Goal: Check status: Check status

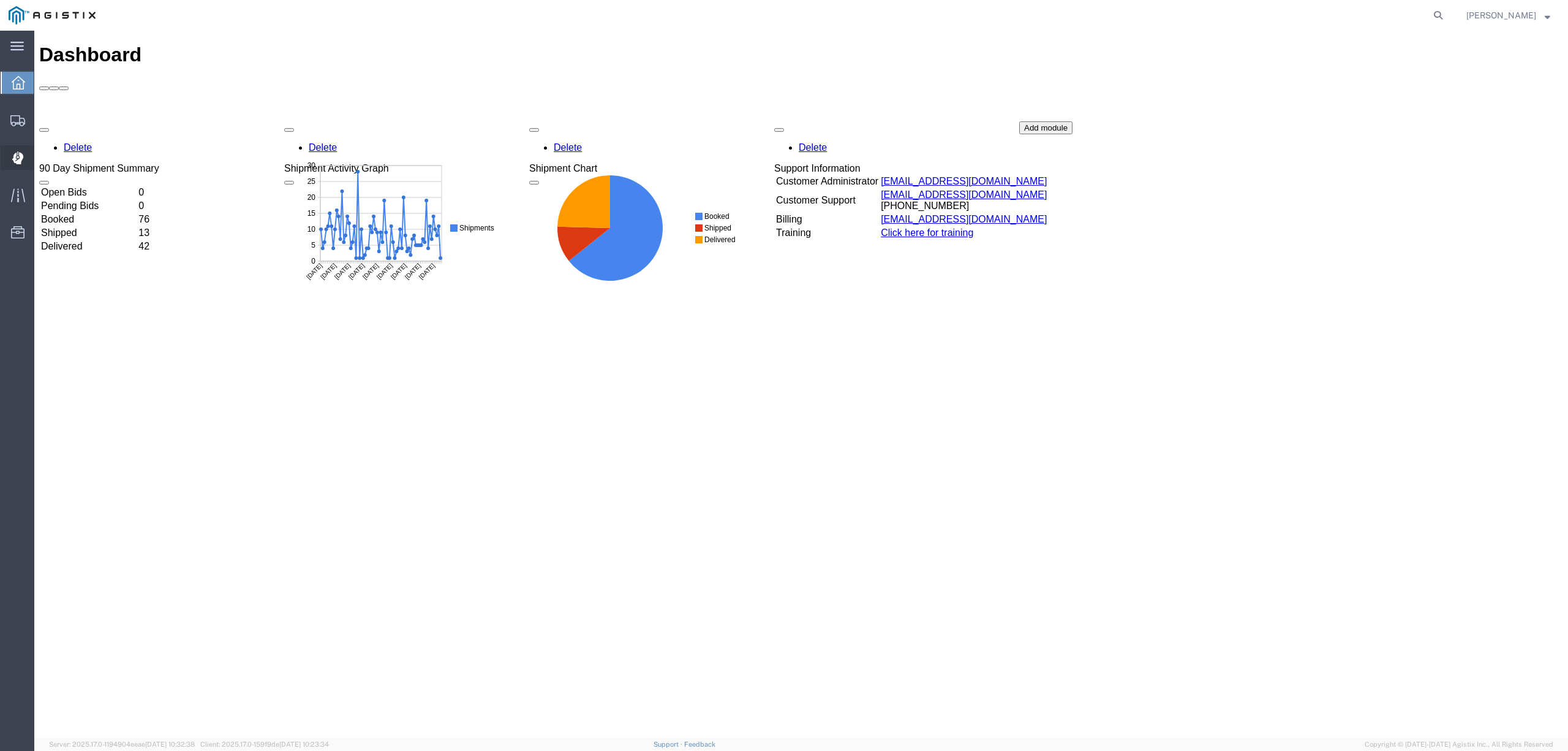
click at [42, 163] on span "Dispatch Manager" at bounding box center [38, 157] width 9 height 24
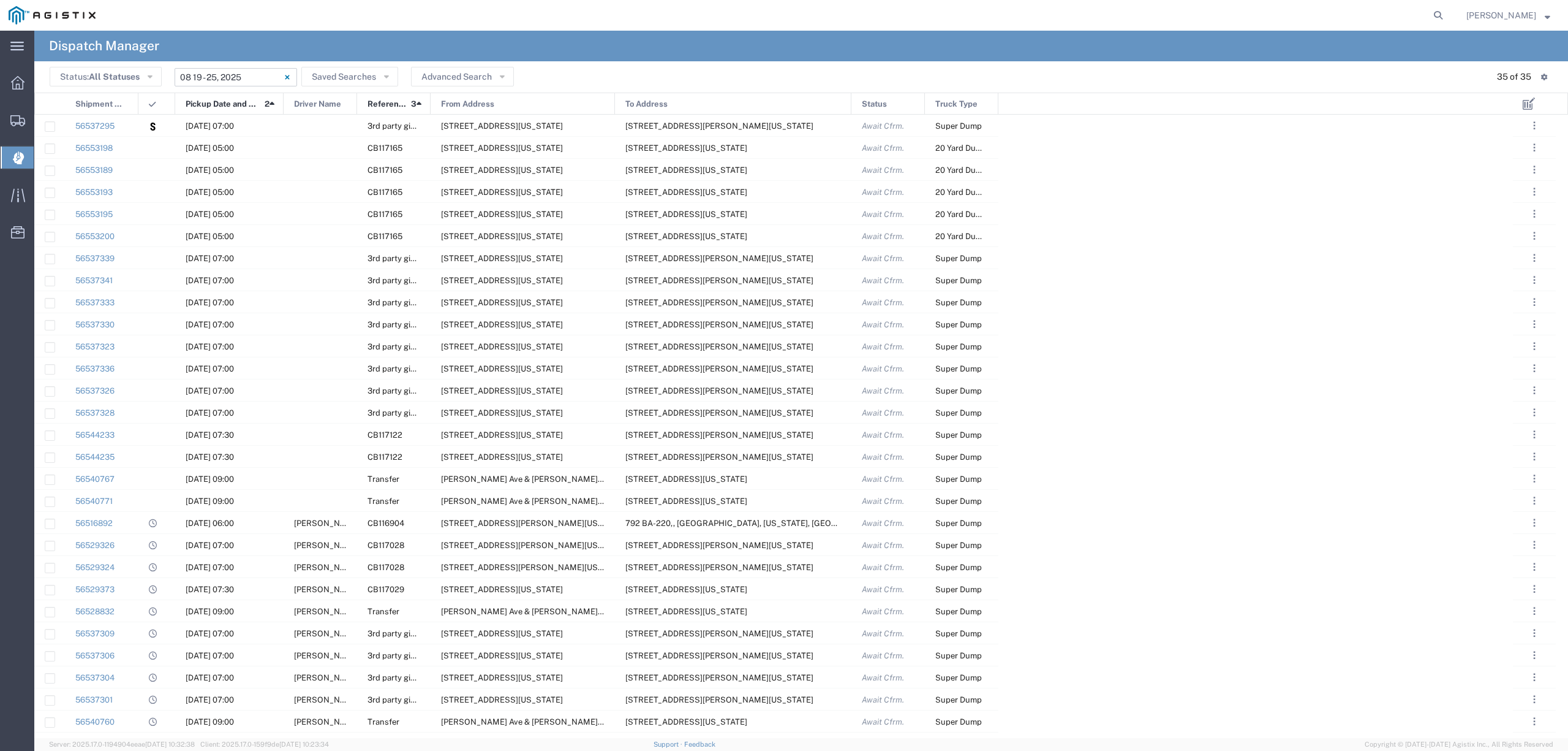
click at [212, 81] on input "[DATE] - [DATE]" at bounding box center [236, 77] width 123 height 18
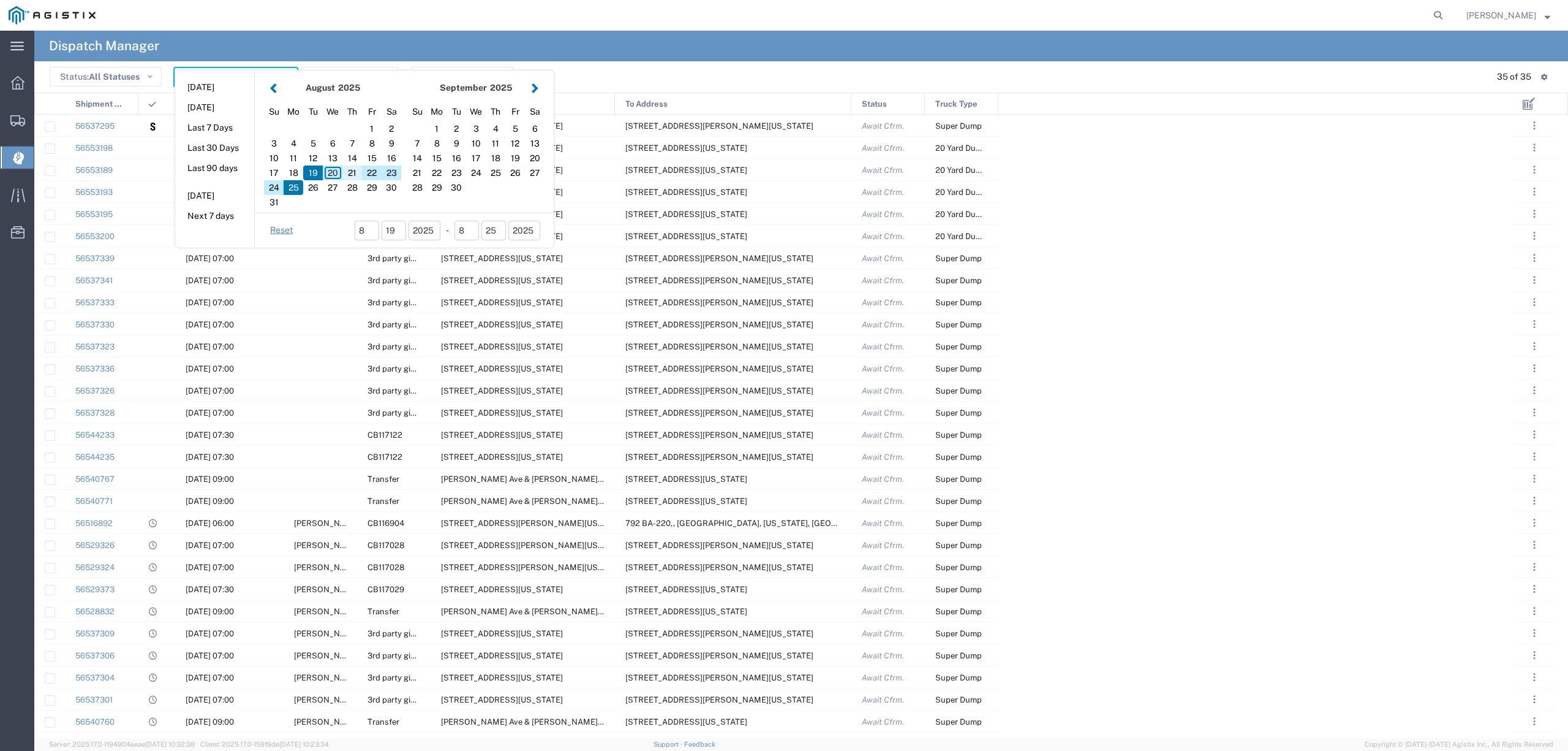
click at [353, 177] on div "21" at bounding box center [352, 173] width 20 height 15
type input "[DATE]"
type input "[DATE] - [DATE]"
